Goal: Transaction & Acquisition: Purchase product/service

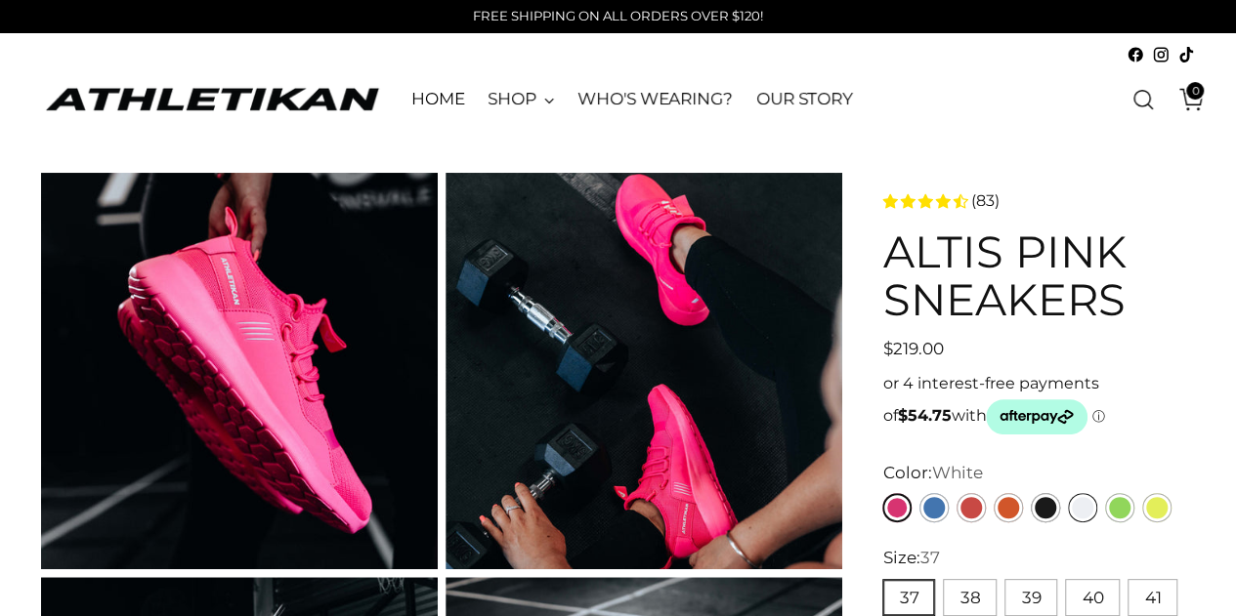
click at [1083, 505] on link "White" at bounding box center [1082, 507] width 29 height 29
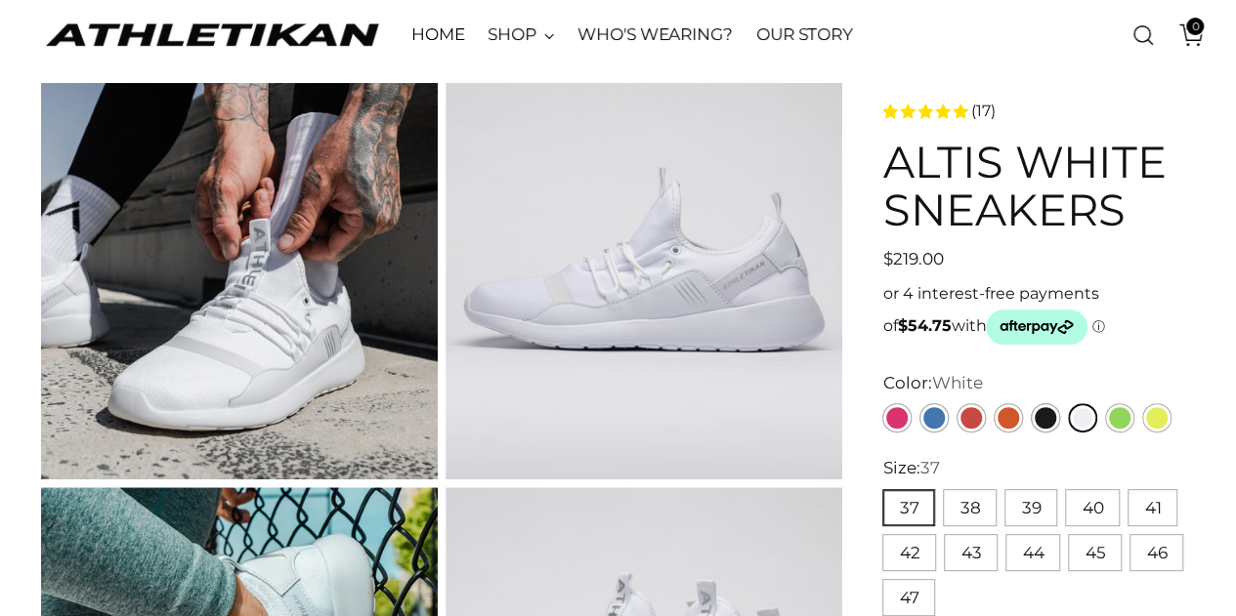
scroll to position [195, 0]
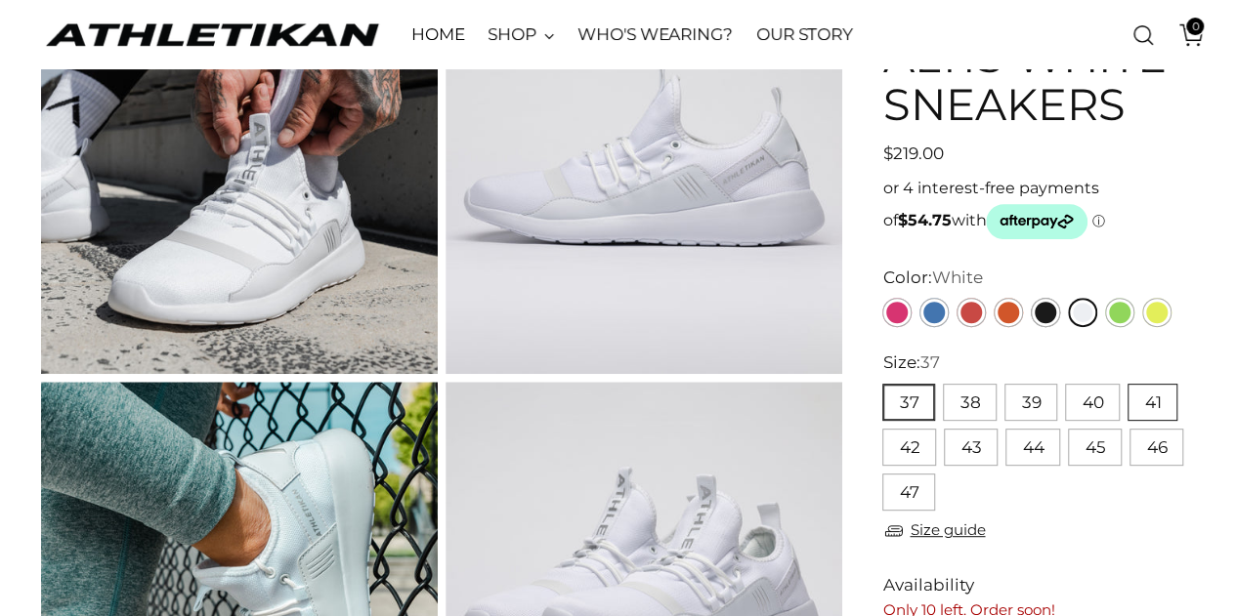
click at [1147, 395] on button "41" at bounding box center [1152, 402] width 50 height 37
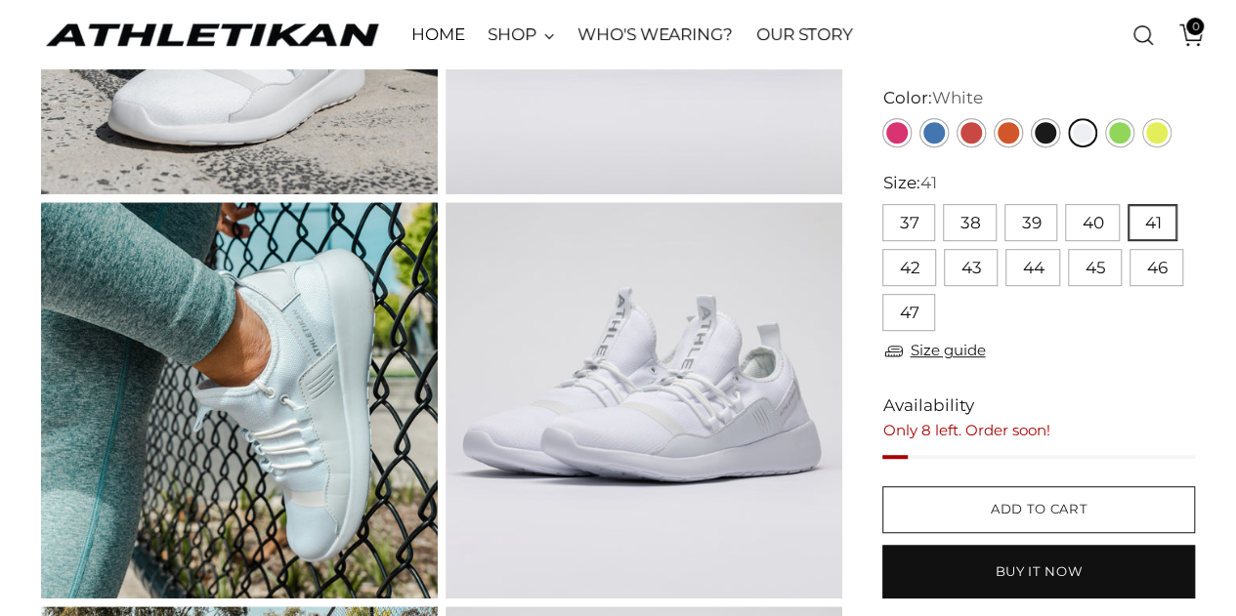
scroll to position [391, 0]
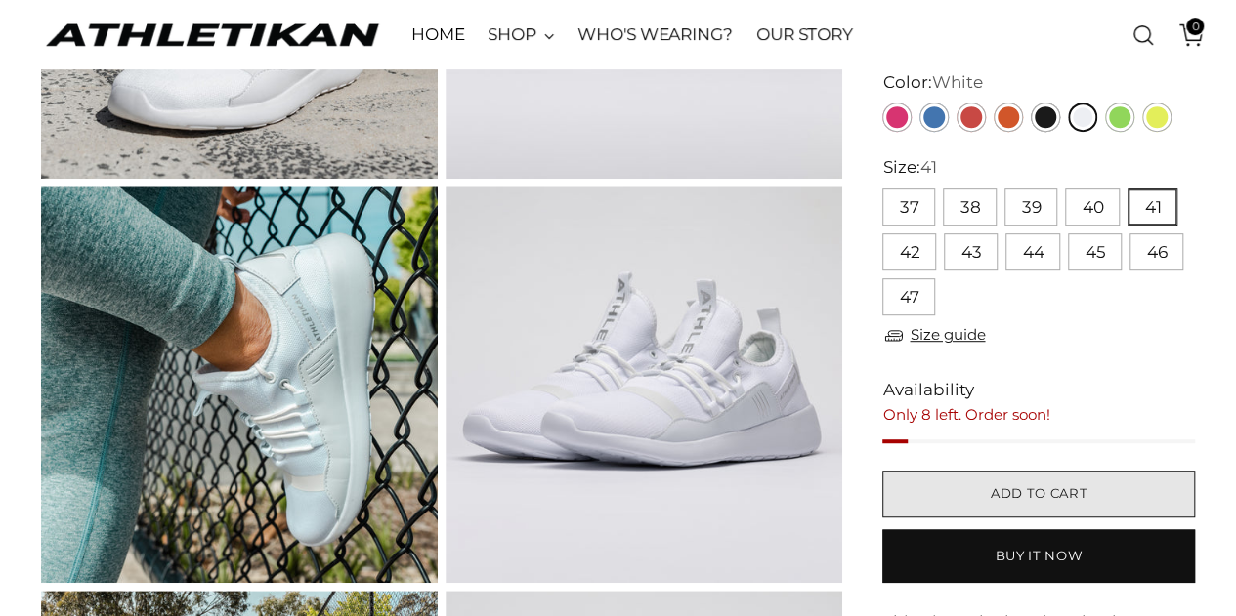
click at [1063, 484] on span "Add to cart" at bounding box center [1038, 493] width 97 height 19
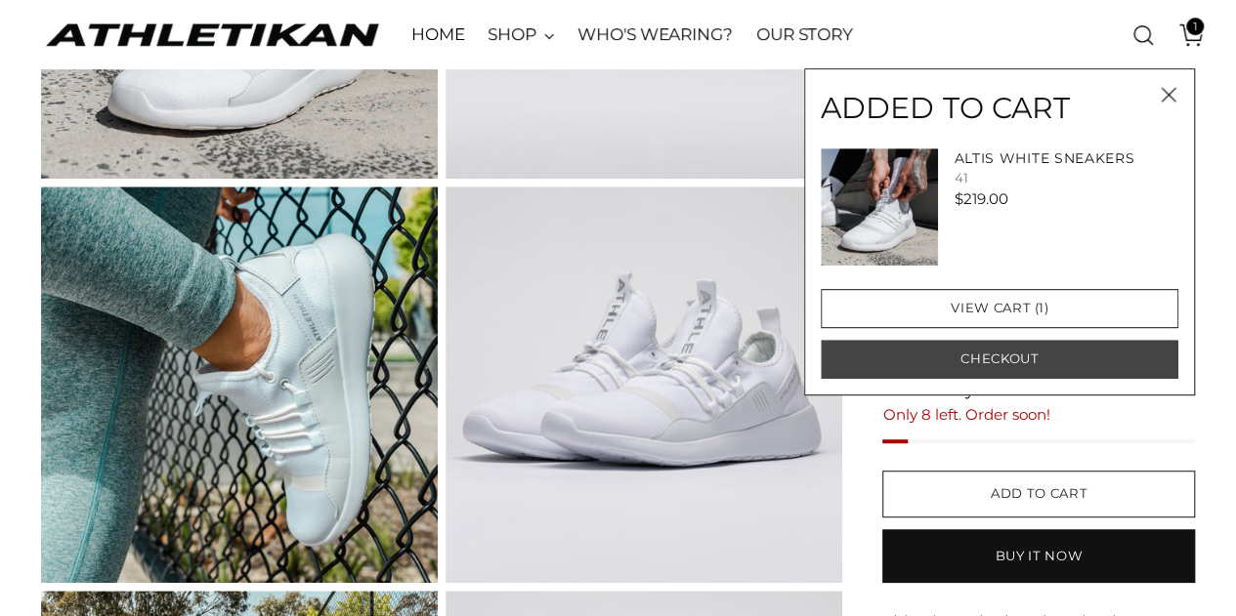
click at [985, 356] on button "Checkout" at bounding box center [998, 359] width 357 height 39
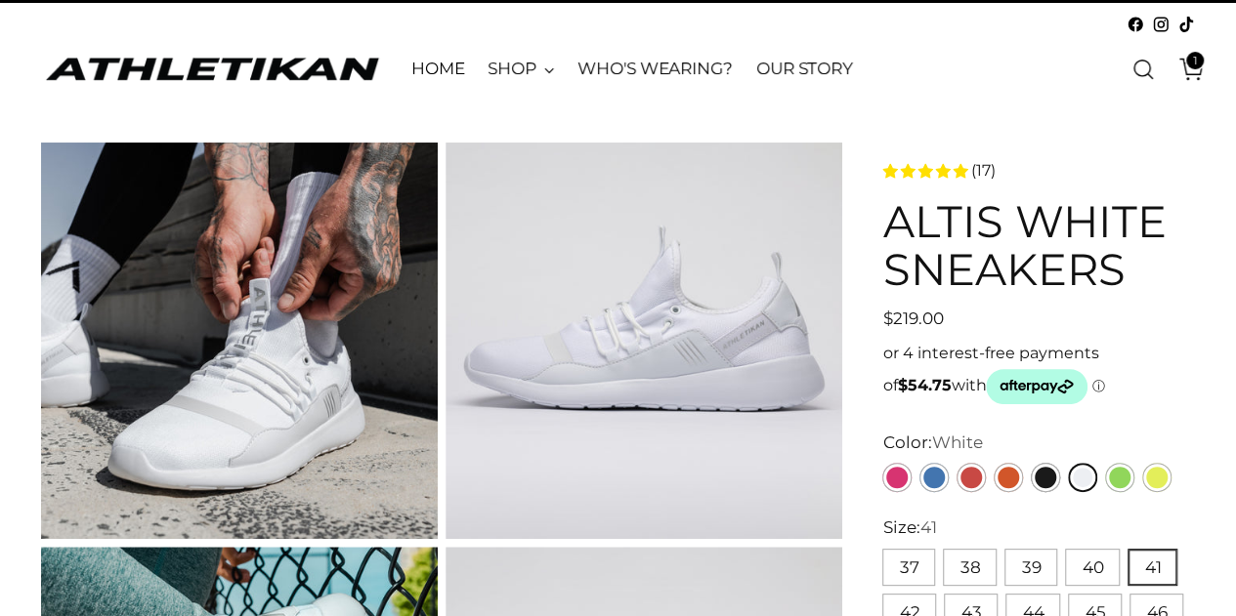
scroll to position [0, 0]
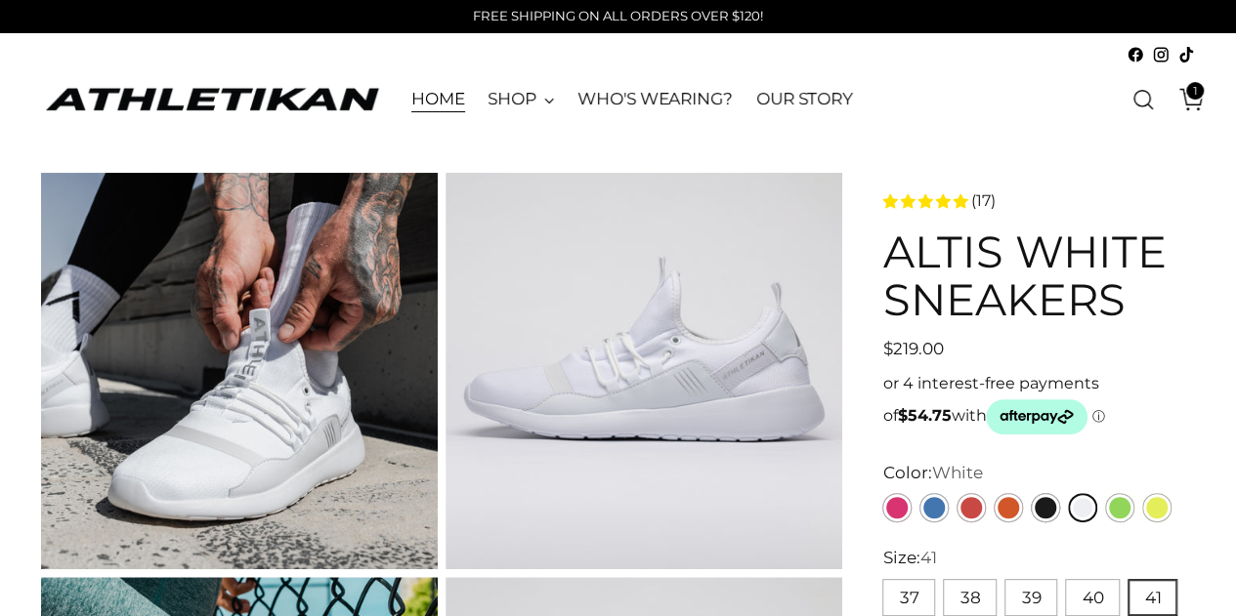
click at [424, 96] on link "HOME" at bounding box center [438, 99] width 54 height 43
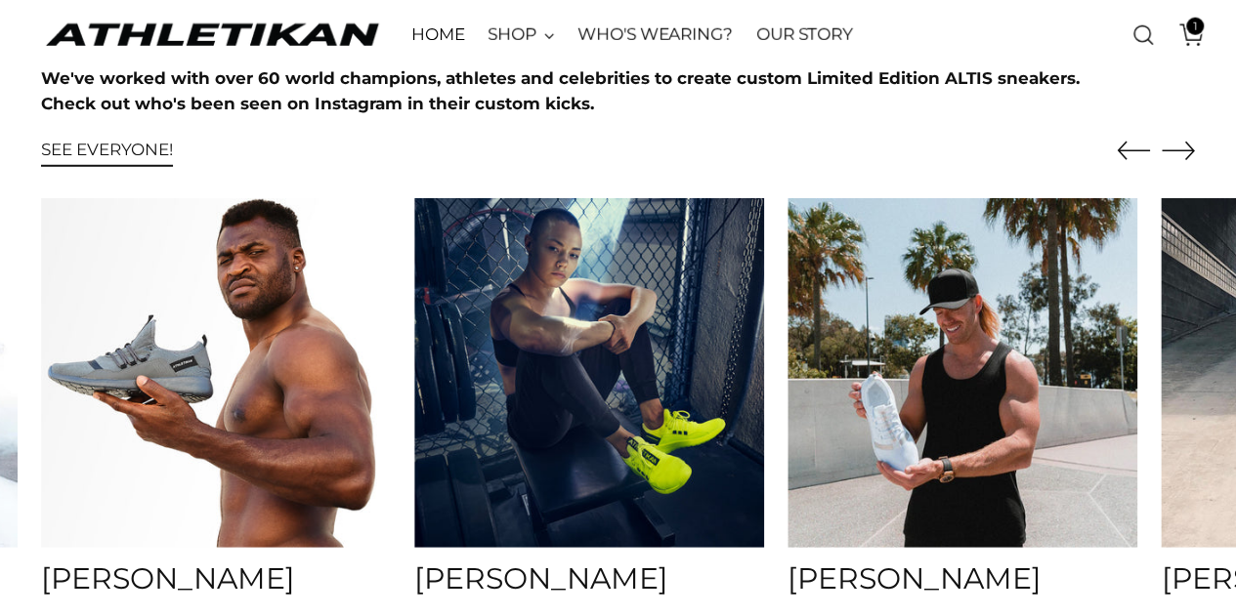
scroll to position [6376, 0]
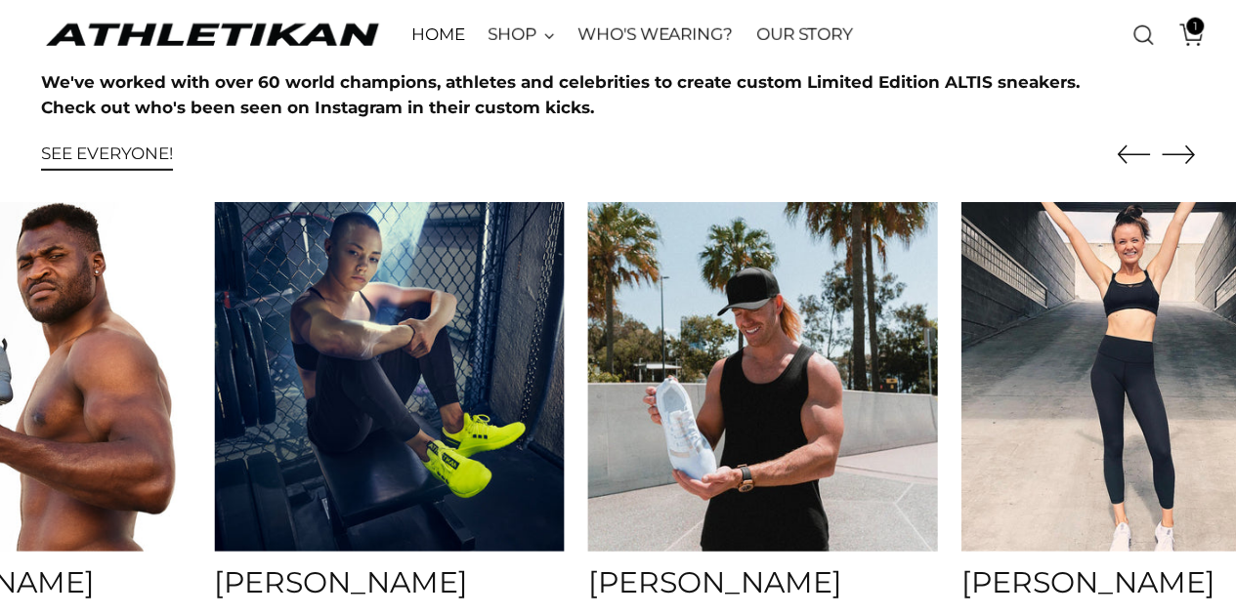
click at [579, 389] on img at bounding box center [762, 376] width 367 height 367
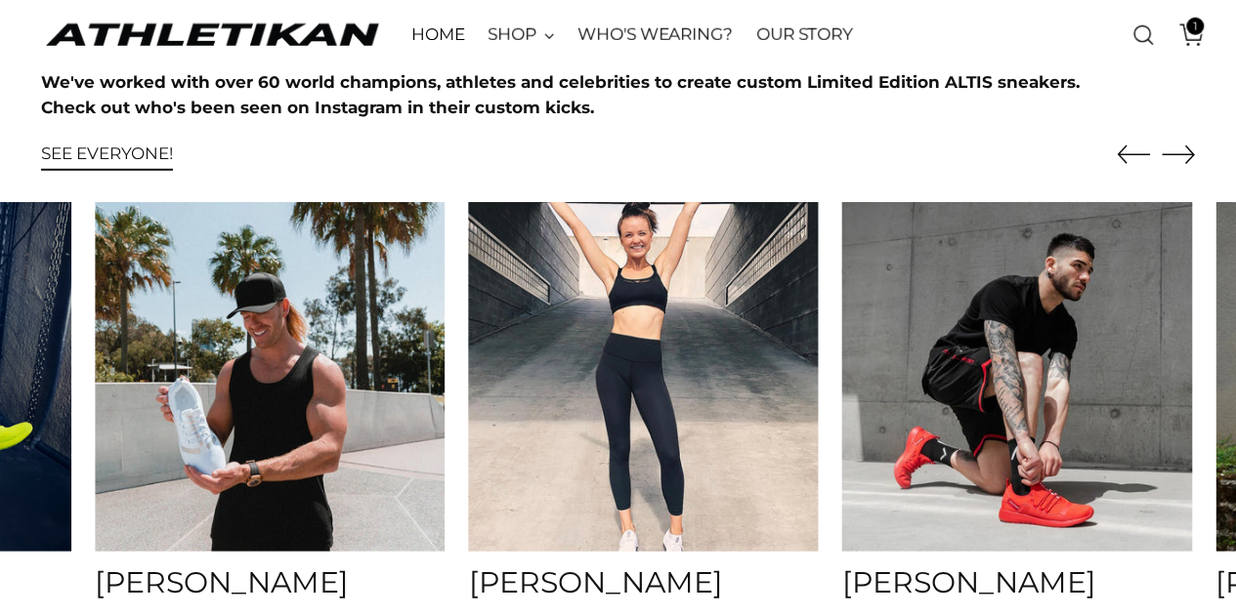
click at [624, 361] on img at bounding box center [643, 376] width 367 height 367
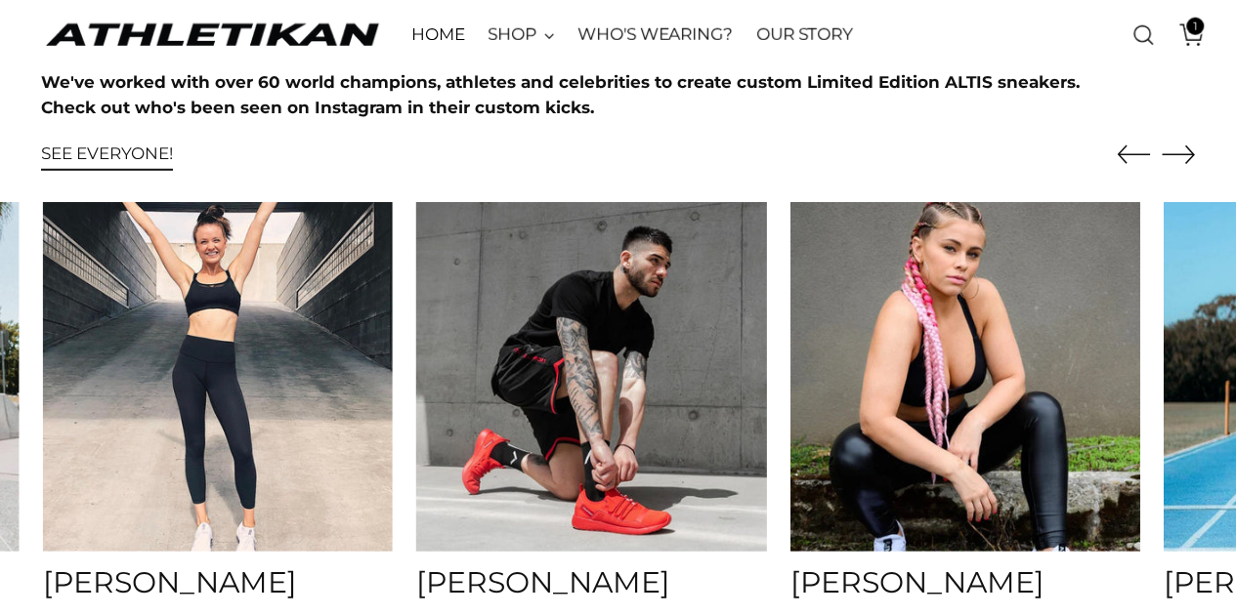
click at [685, 374] on img at bounding box center [590, 376] width 367 height 367
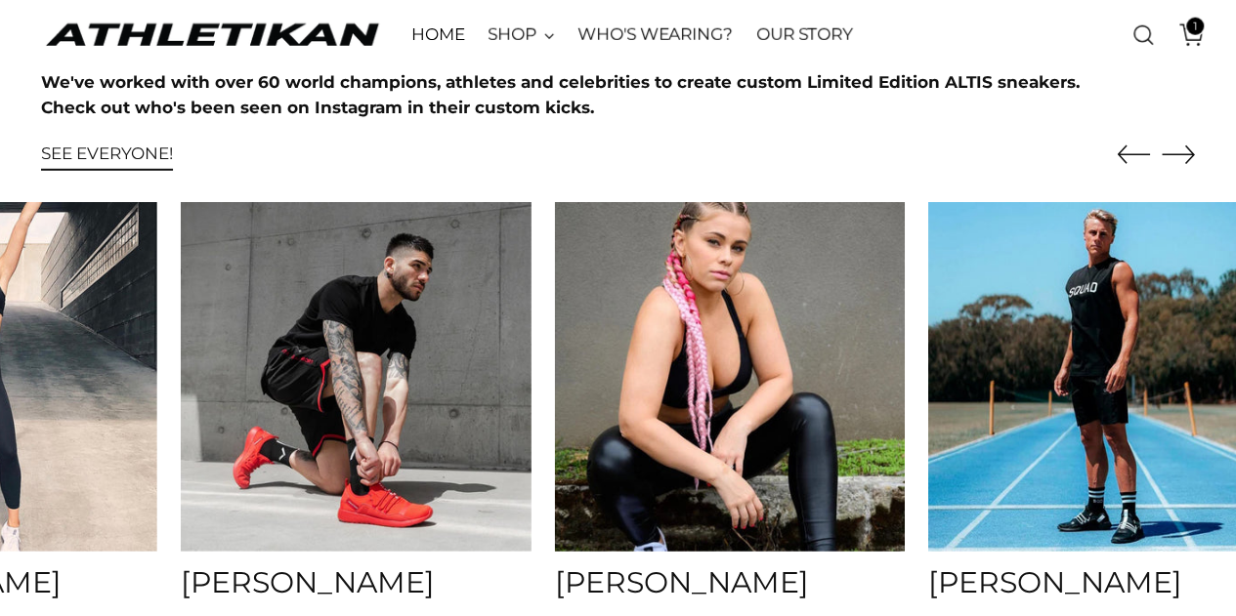
click at [667, 378] on img at bounding box center [729, 376] width 367 height 367
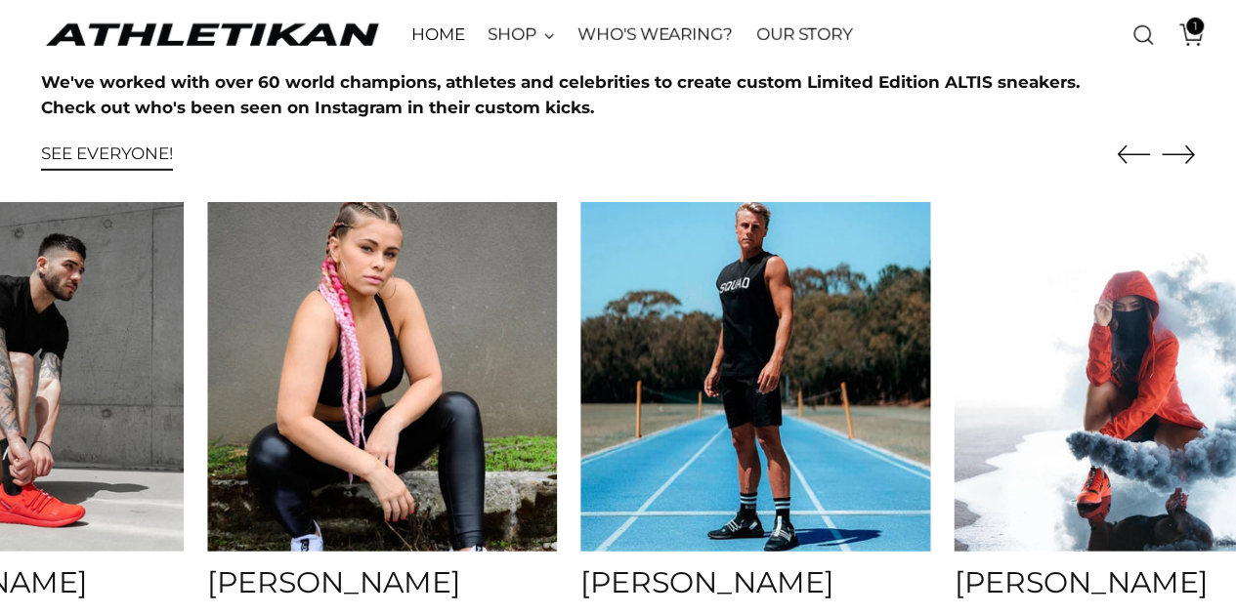
click at [775, 361] on img at bounding box center [754, 376] width 367 height 367
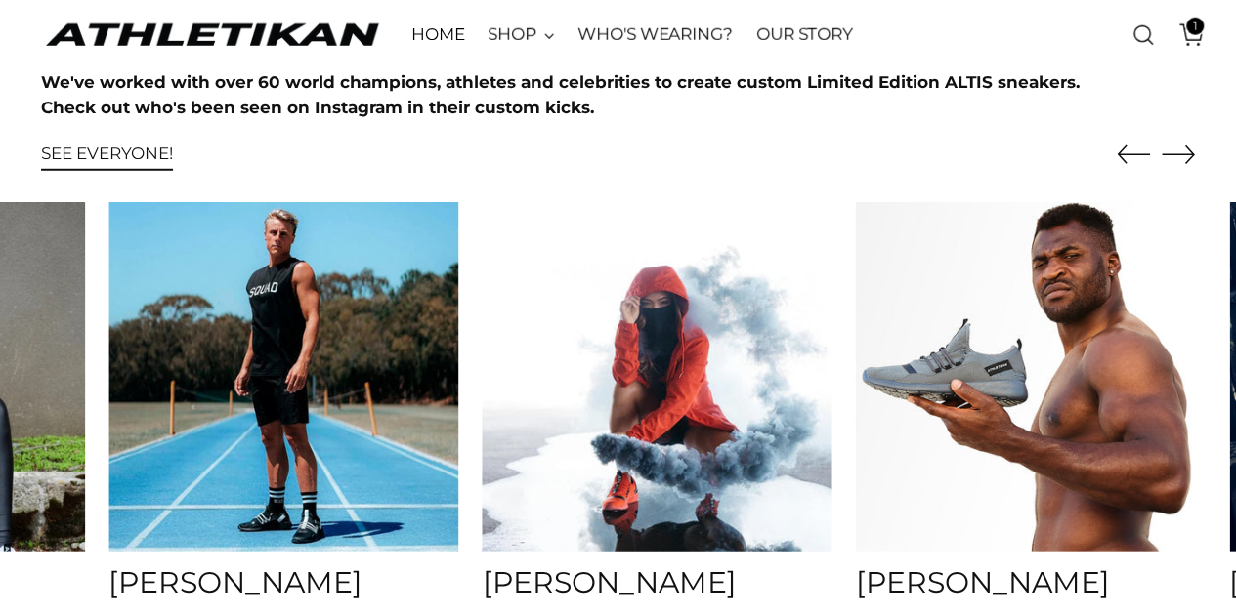
click at [746, 369] on img at bounding box center [657, 376] width 367 height 367
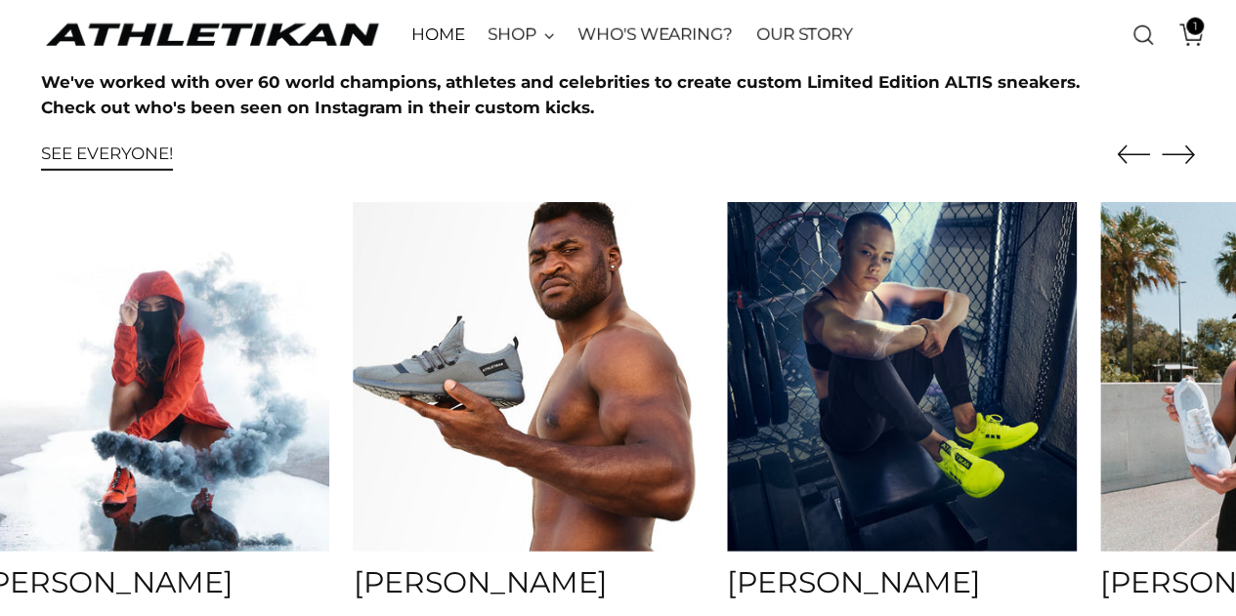
click at [635, 386] on img at bounding box center [528, 376] width 367 height 367
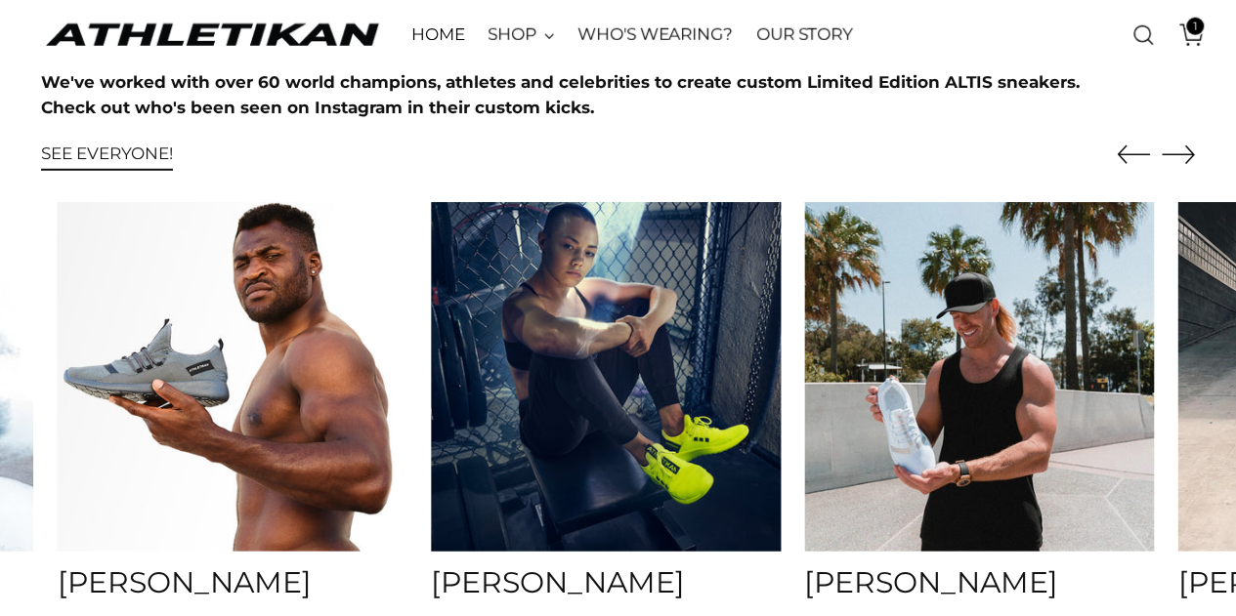
click at [611, 388] on img at bounding box center [605, 376] width 367 height 367
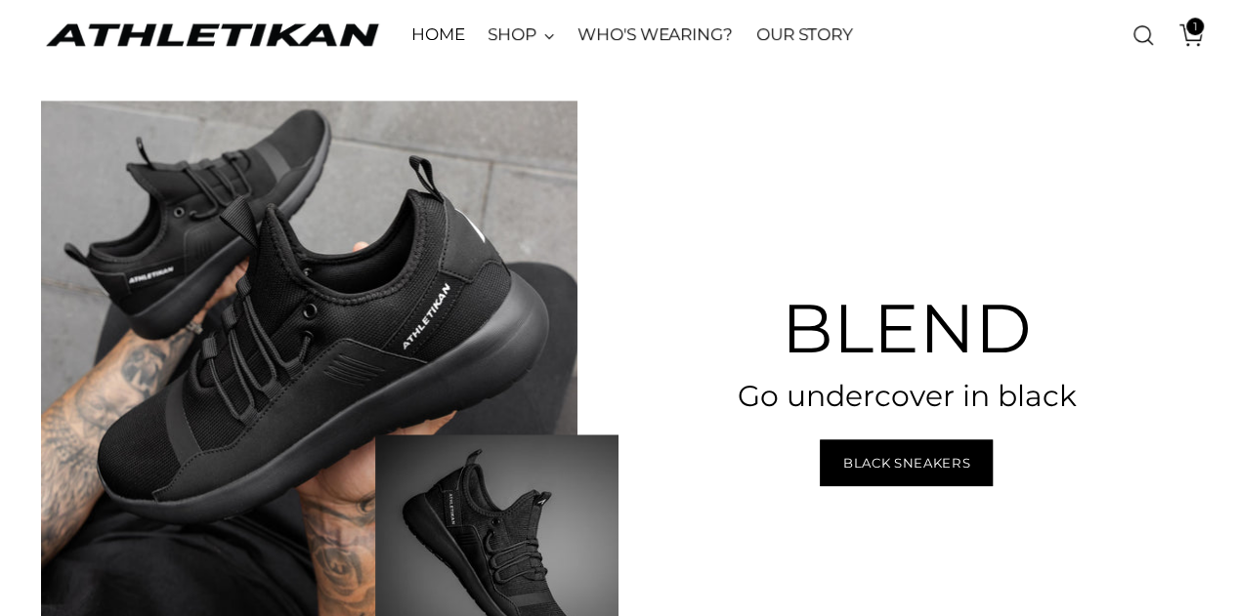
scroll to position [3836, 0]
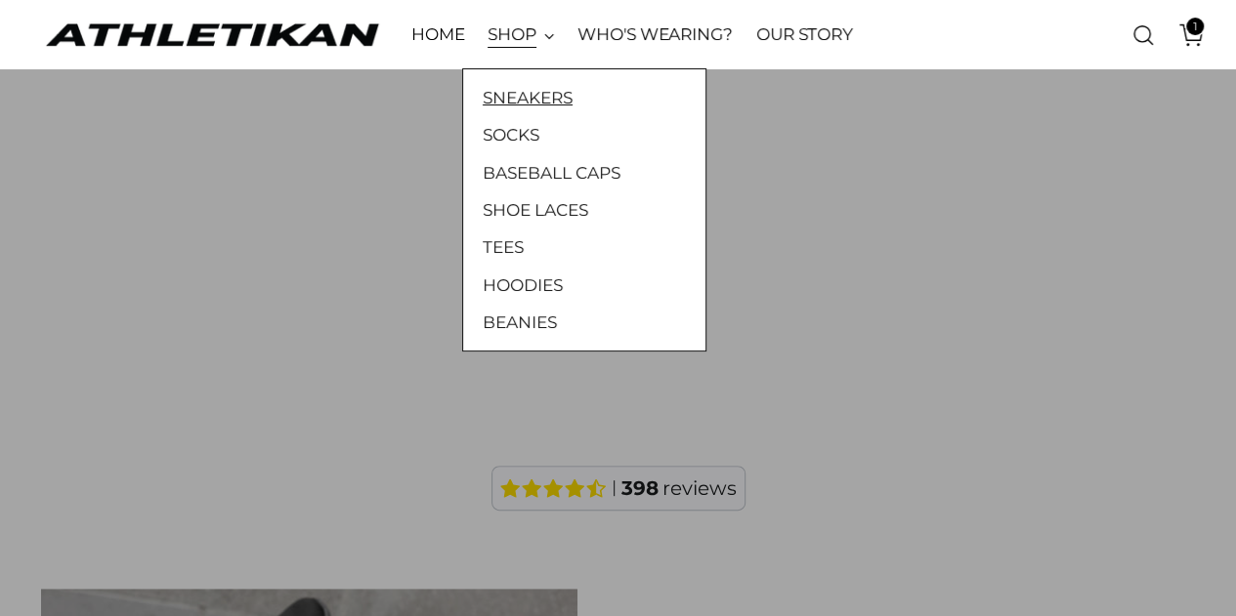
click at [512, 95] on link "SNEAKERS" at bounding box center [583, 97] width 203 height 25
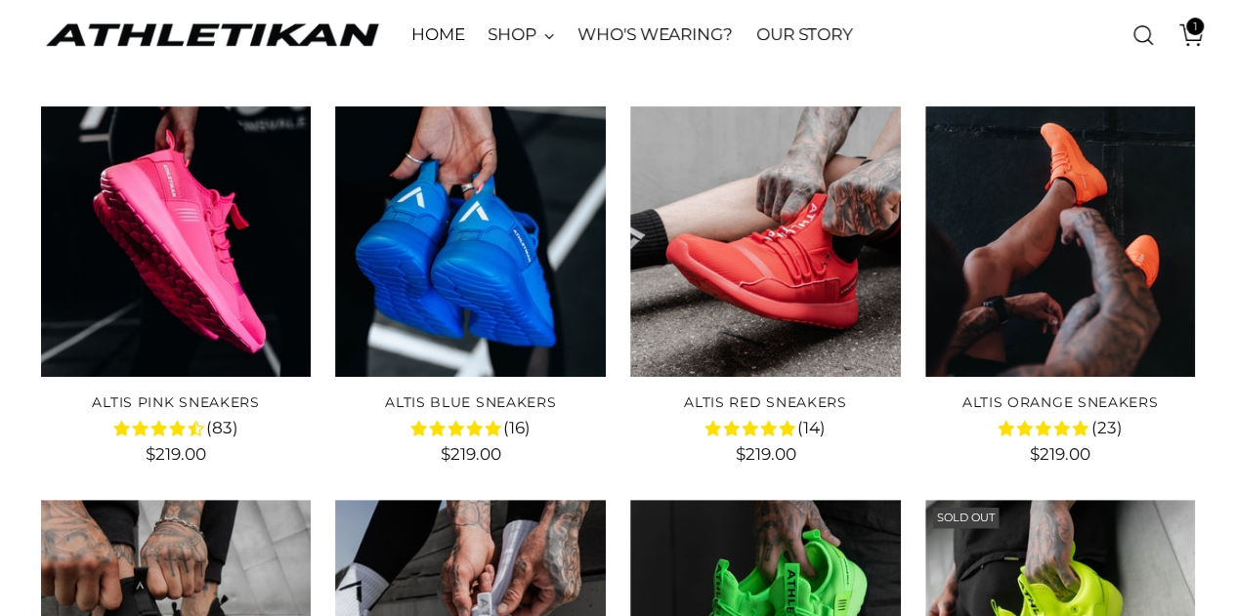
scroll to position [195, 0]
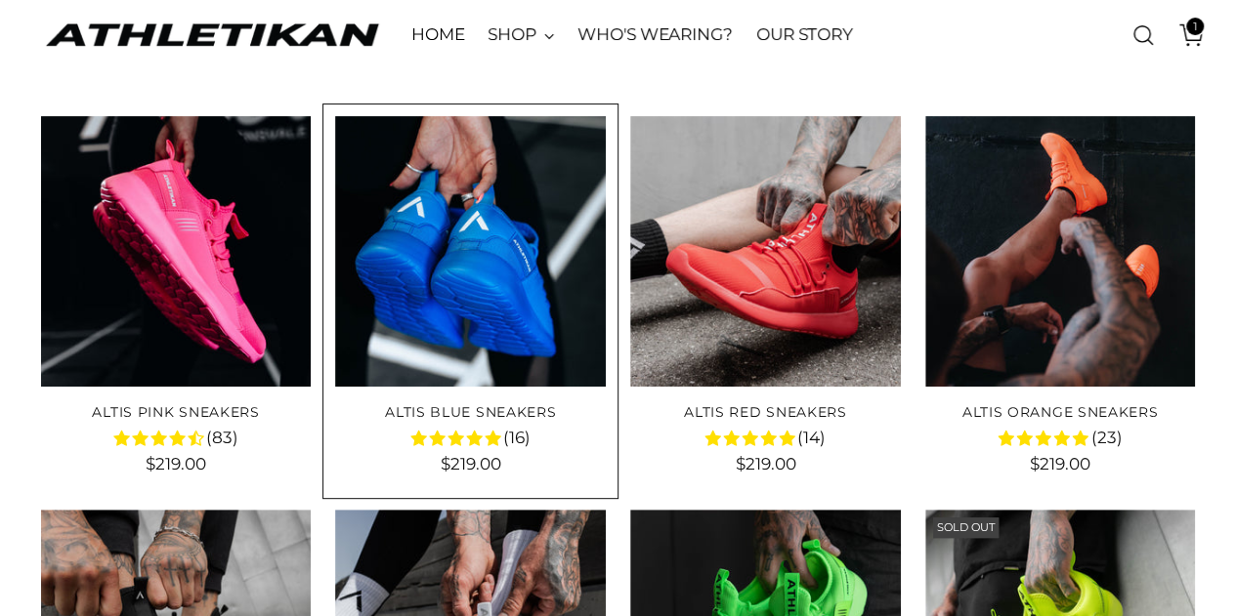
click at [0, 0] on img "ALTIS Blue Sneakers" at bounding box center [0, 0] width 0 height 0
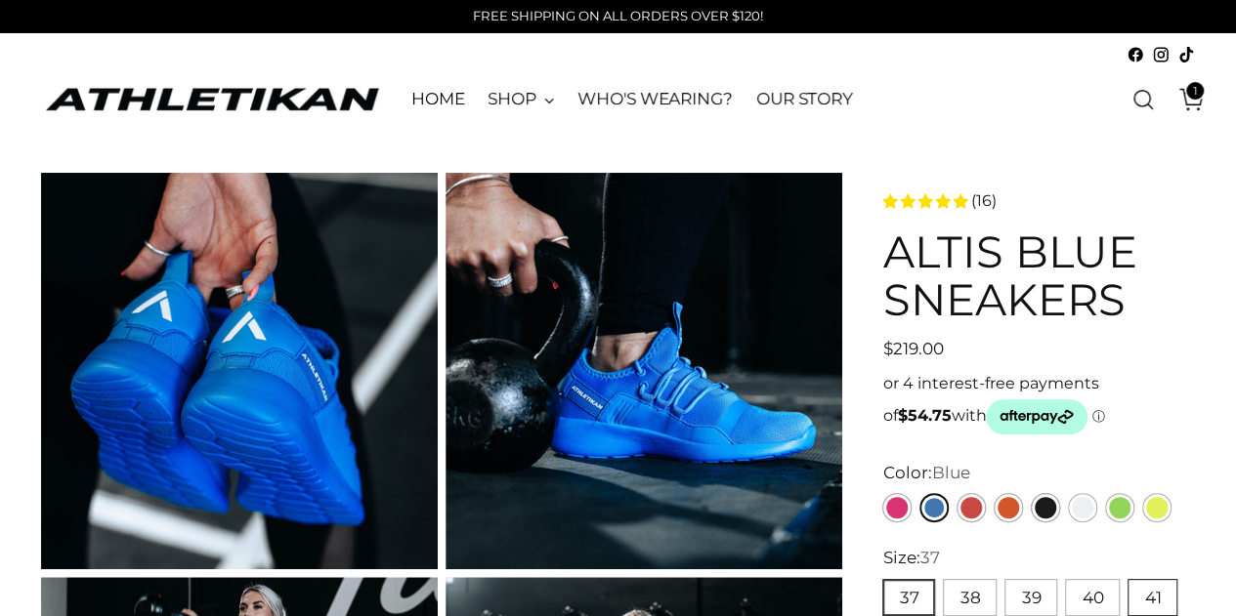
click at [1143, 584] on button "41" at bounding box center [1152, 597] width 50 height 37
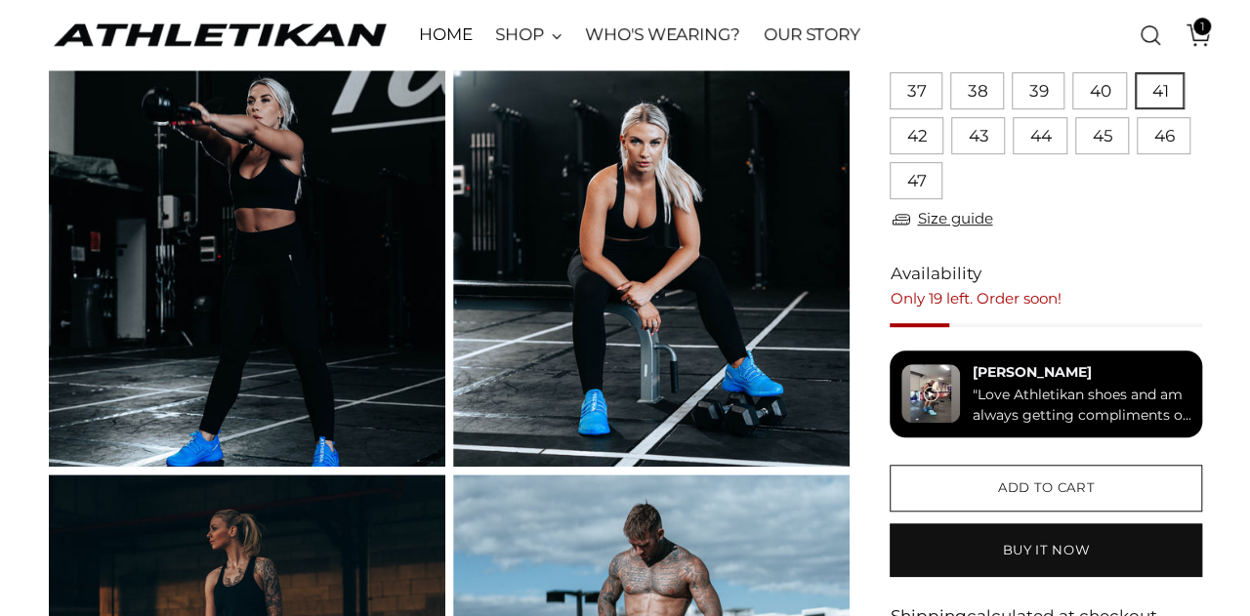
scroll to position [586, 0]
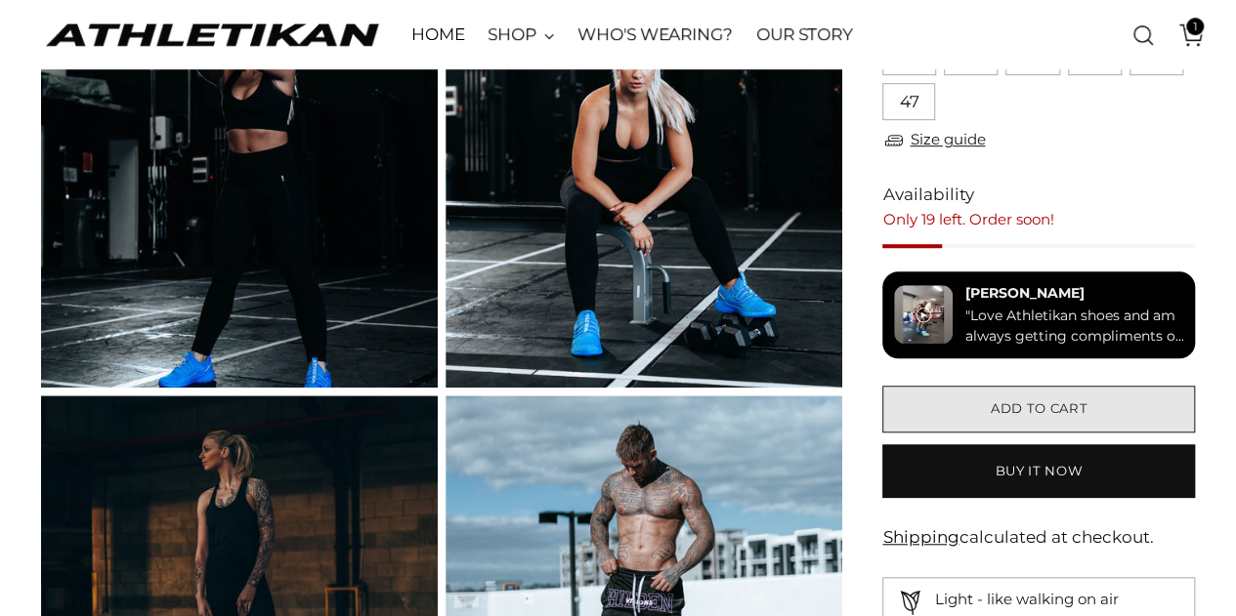
click at [986, 412] on button "Add to cart" at bounding box center [1038, 409] width 313 height 47
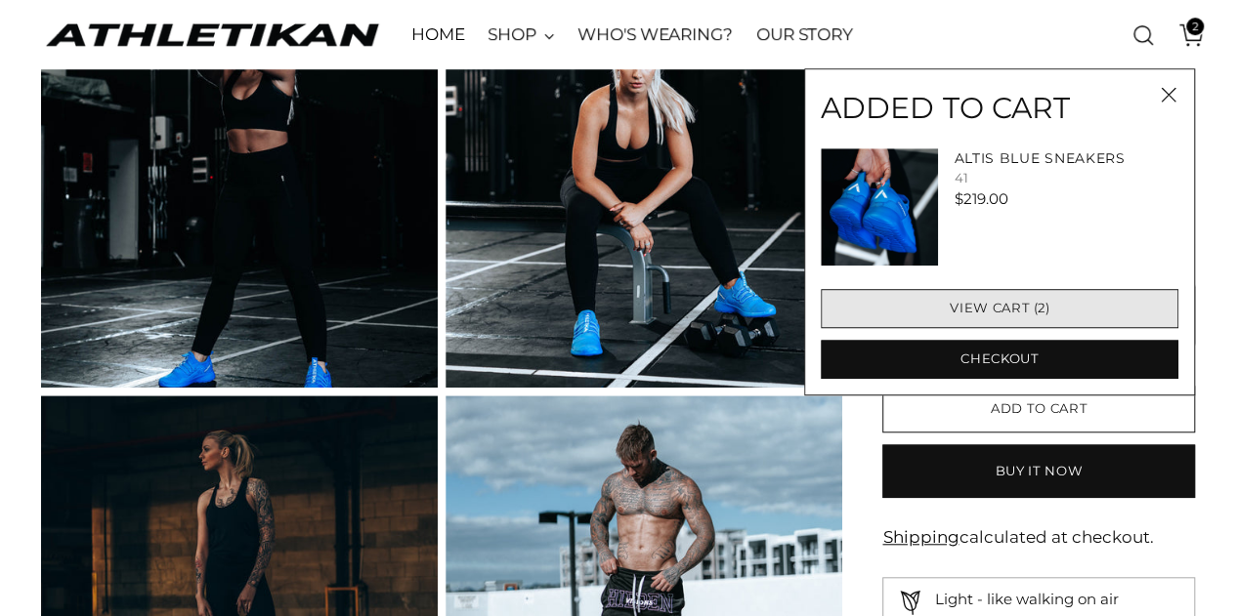
click at [977, 298] on link "View cart (2)" at bounding box center [998, 308] width 357 height 39
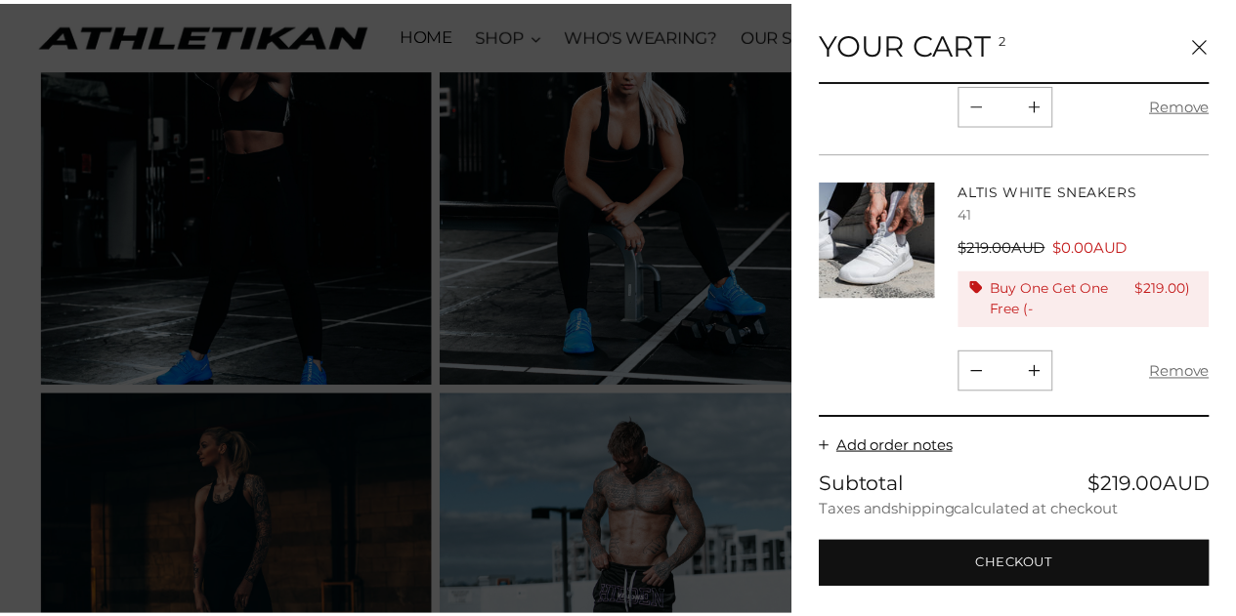
scroll to position [0, 0]
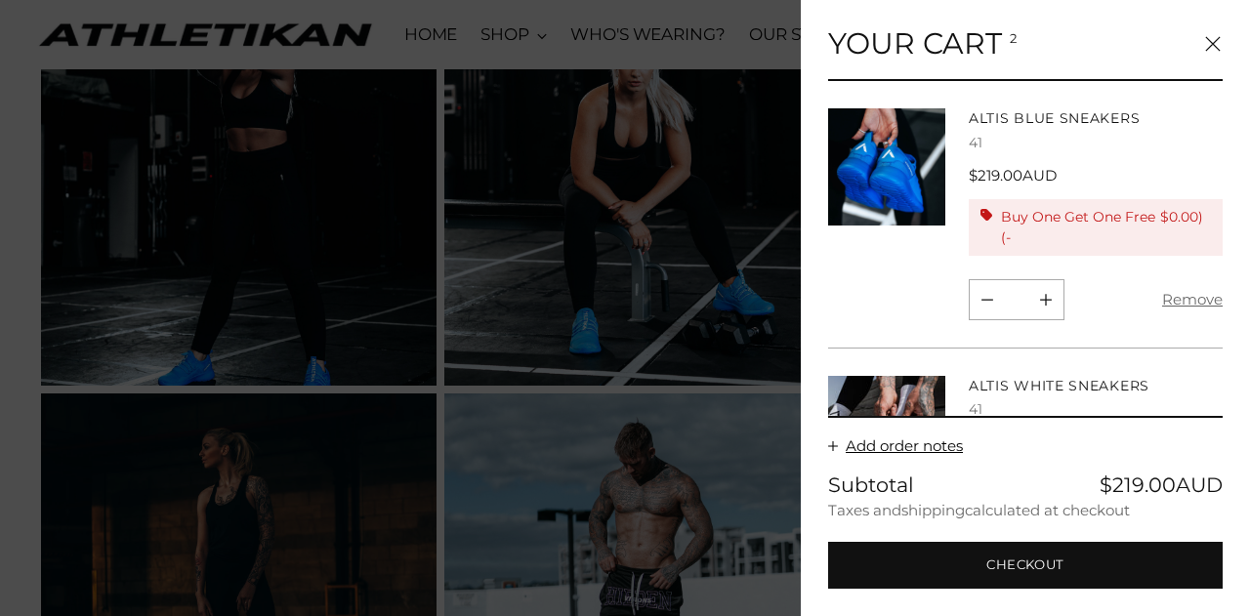
click at [1213, 38] on icon "Close" at bounding box center [1213, 44] width 16 height 16
